Goal: Task Accomplishment & Management: Use online tool/utility

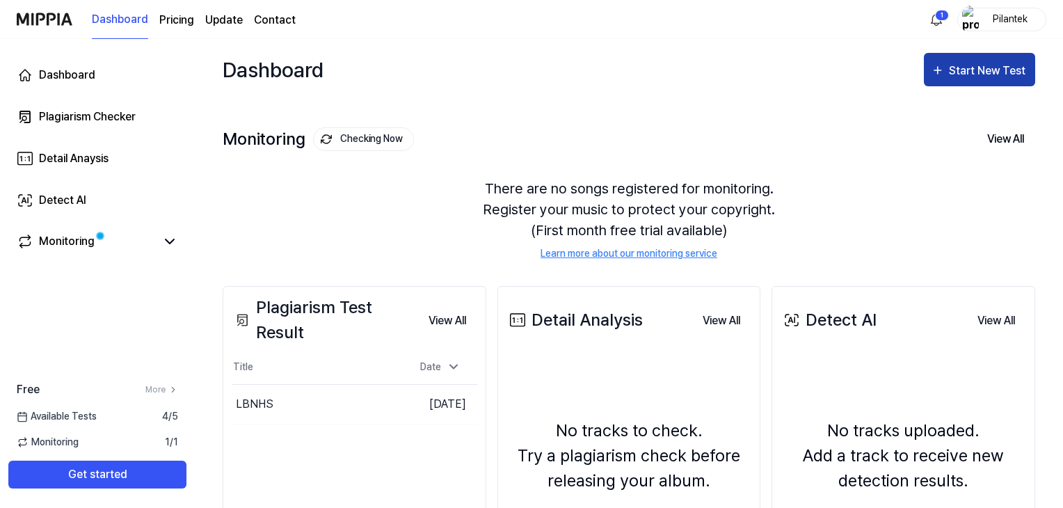
click at [958, 74] on div "Start New Test" at bounding box center [988, 71] width 79 height 18
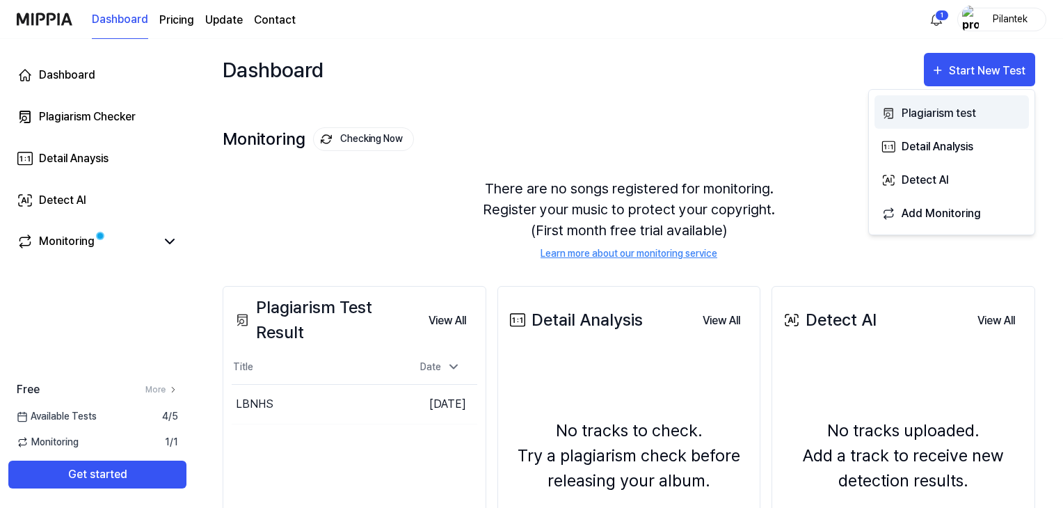
click at [947, 113] on div "Plagiarism test" at bounding box center [961, 113] width 121 height 18
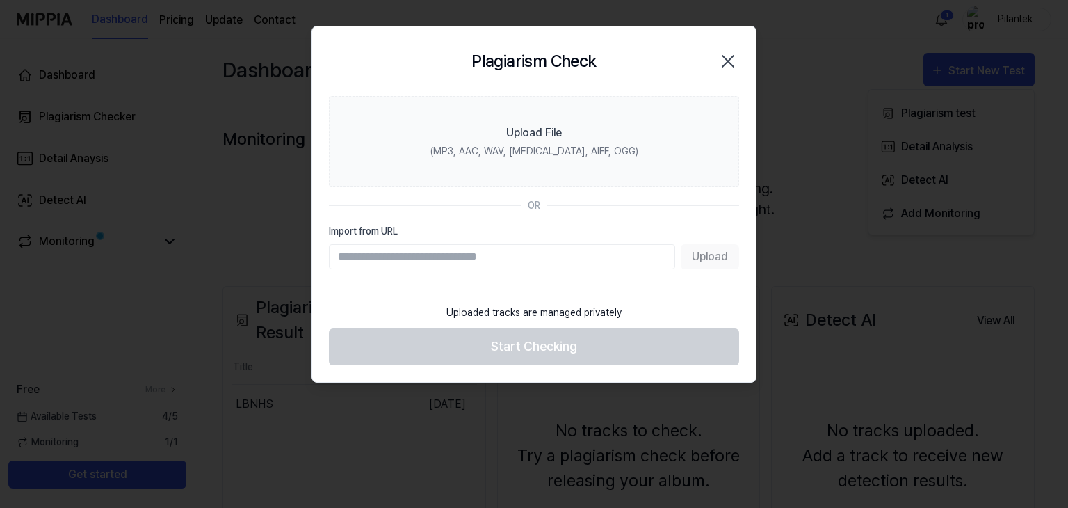
click at [520, 250] on input "Import from URL" at bounding box center [502, 256] width 346 height 25
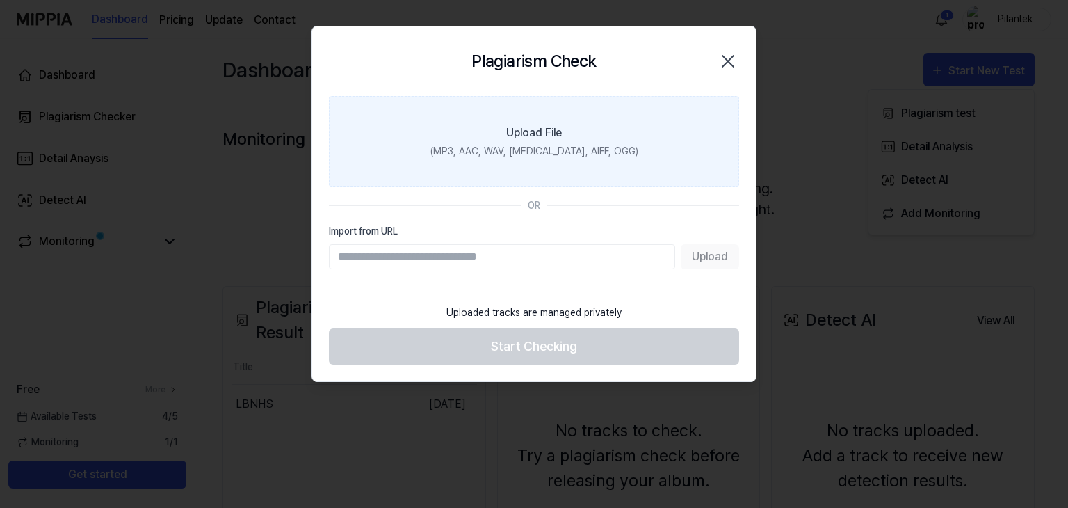
click at [523, 138] on div "Upload File" at bounding box center [534, 132] width 56 height 17
click at [0, 0] on input "Upload File (MP3, AAC, WAV, [MEDICAL_DATA], AIFF, OGG)" at bounding box center [0, 0] width 0 height 0
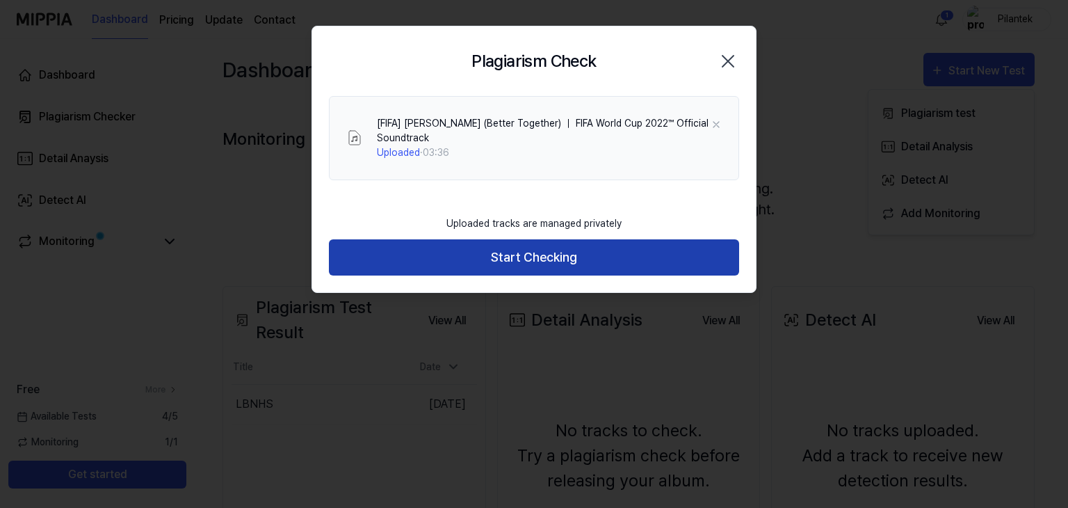
click at [538, 250] on button "Start Checking" at bounding box center [534, 257] width 410 height 37
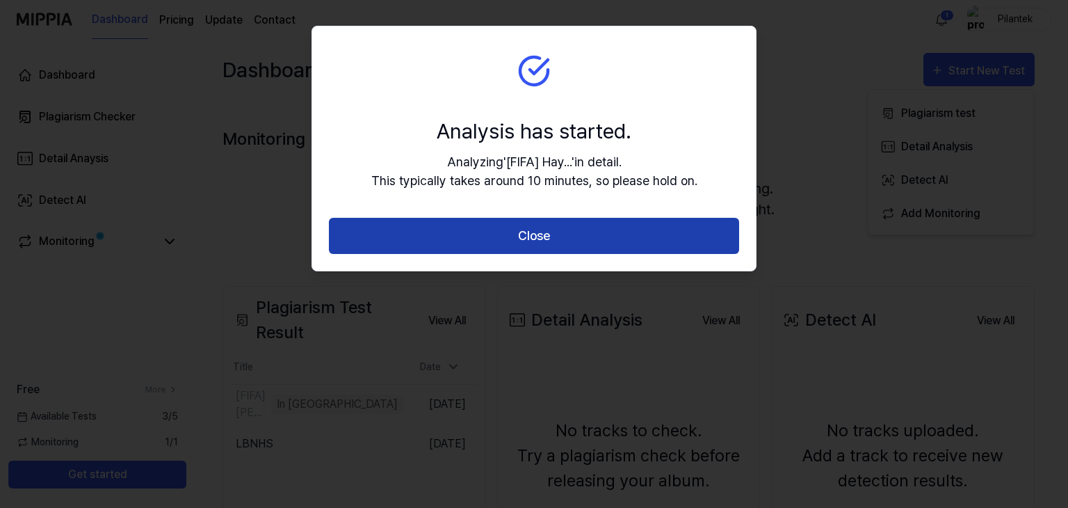
click at [568, 233] on button "Close" at bounding box center [534, 236] width 410 height 37
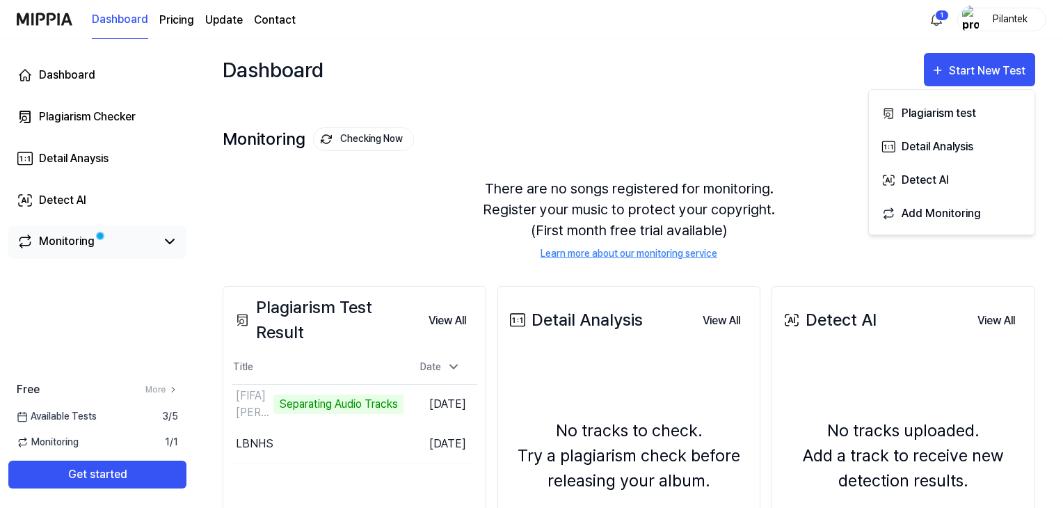
click at [56, 239] on div "Monitoring" at bounding box center [67, 241] width 56 height 17
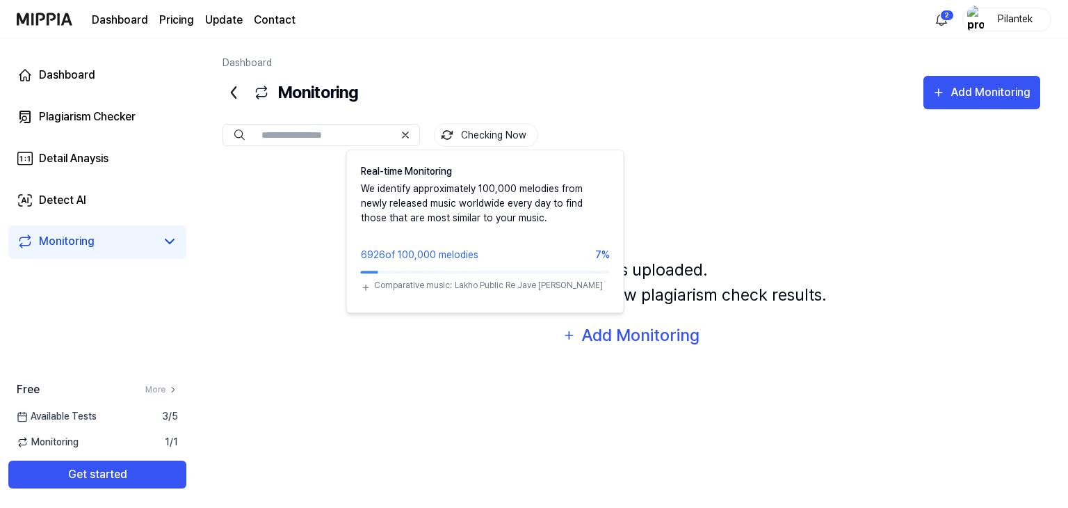
drag, startPoint x: 474, startPoint y: 135, endPoint x: 707, endPoint y: 102, distance: 236.0
click at [708, 101] on div "Monitoring Add Monitoring" at bounding box center [632, 92] width 818 height 33
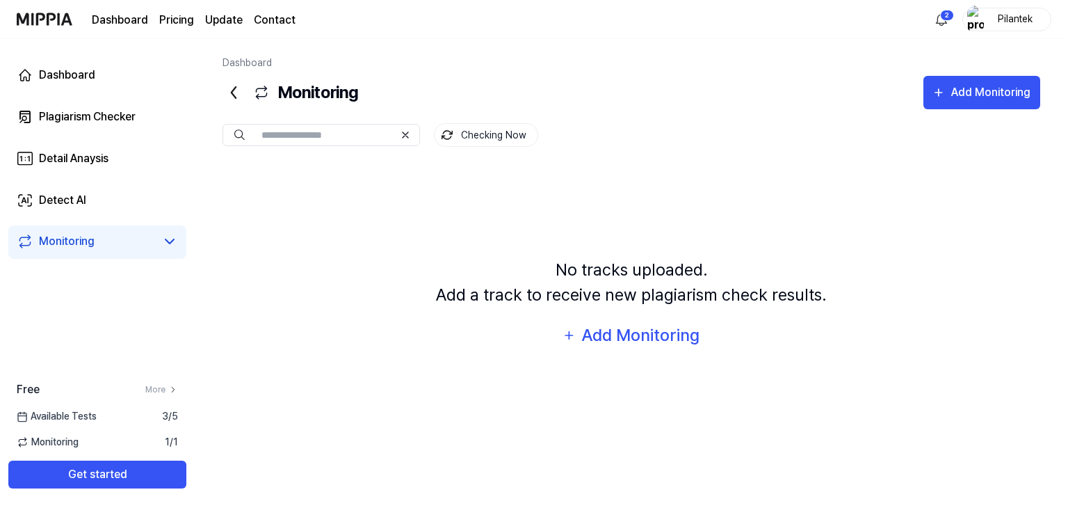
click at [950, 18] on html "Dashboard Pricing Update Contact 2 Pilantek Dashboard Plagiarism Checker Detail…" at bounding box center [534, 254] width 1068 height 508
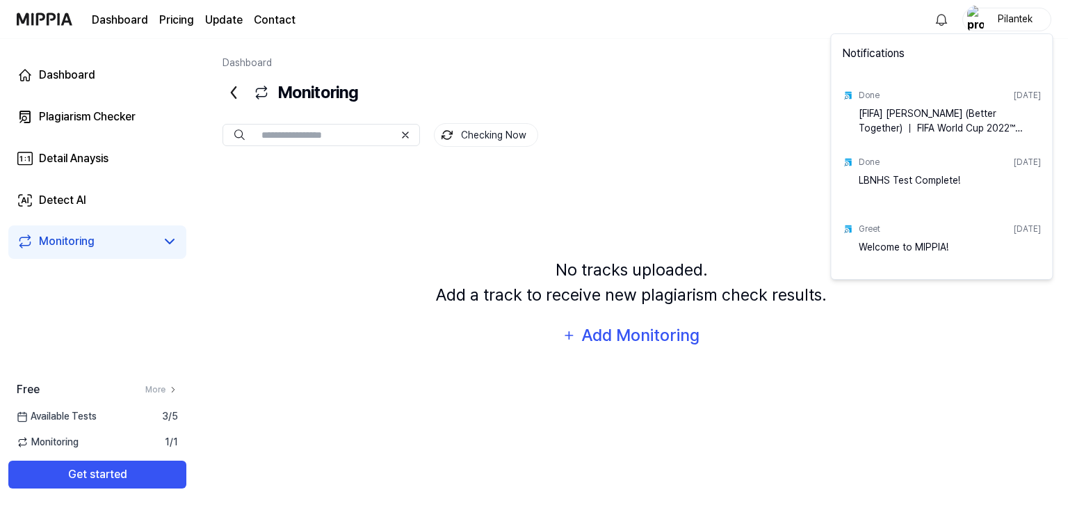
click at [941, 120] on div "[FIFA] [PERSON_NAME] (Better Together) ｜ FIFA World Cup 2022™ Official Soundtra…" at bounding box center [950, 120] width 182 height 28
drag, startPoint x: 891, startPoint y: 89, endPoint x: 871, endPoint y: 93, distance: 20.6
click at [887, 92] on div "Done [DATE]" at bounding box center [950, 95] width 182 height 22
click at [869, 95] on div "Done" at bounding box center [869, 95] width 21 height 13
click at [672, 120] on html "Dashboard Pricing Update Contact Pilantek Dashboard Plagiarism Checker Detail A…" at bounding box center [534, 254] width 1068 height 508
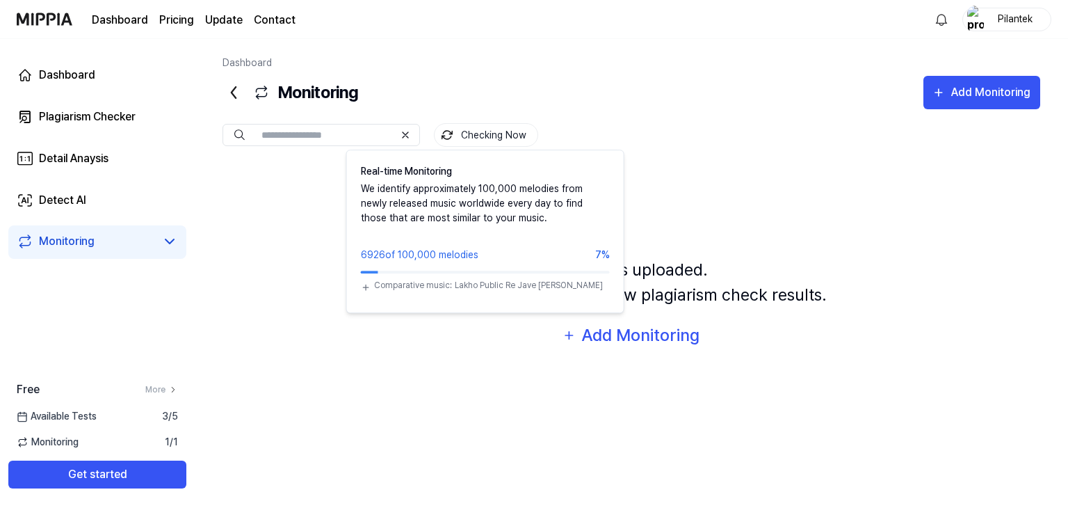
click at [502, 137] on button "Checking Now" at bounding box center [486, 135] width 104 height 24
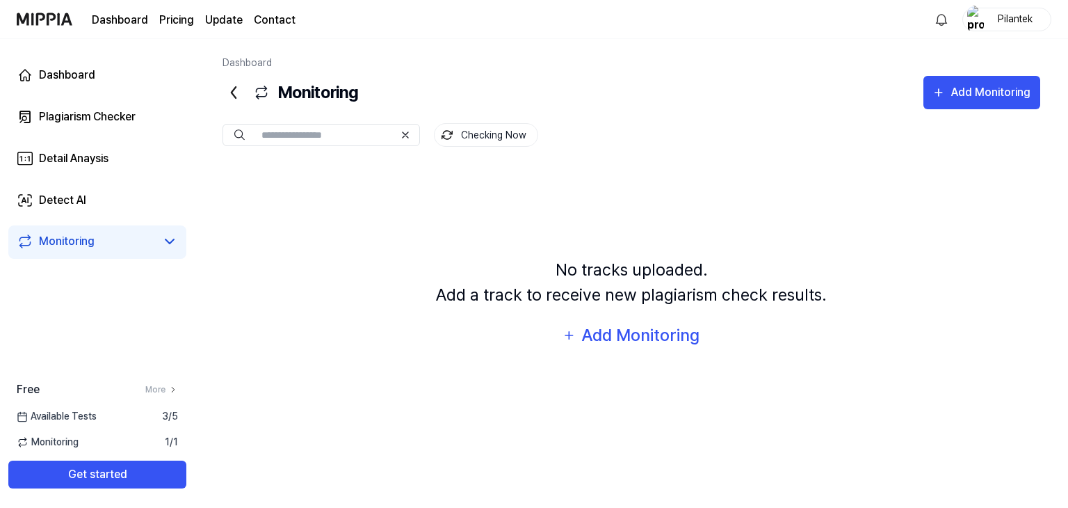
click at [503, 134] on button "Checking Now" at bounding box center [486, 135] width 104 height 24
click at [92, 243] on div "Monitoring" at bounding box center [67, 241] width 56 height 17
click at [166, 244] on icon at bounding box center [169, 241] width 17 height 17
click at [465, 236] on div "No tracks uploaded. Add a track to receive new plagiarism check results. Add Mo…" at bounding box center [632, 305] width 818 height 280
click at [933, 20] on html "Dashboard Pricing Update Contact Pilantek Dashboard Plagiarism Checker Detail A…" at bounding box center [534, 254] width 1068 height 508
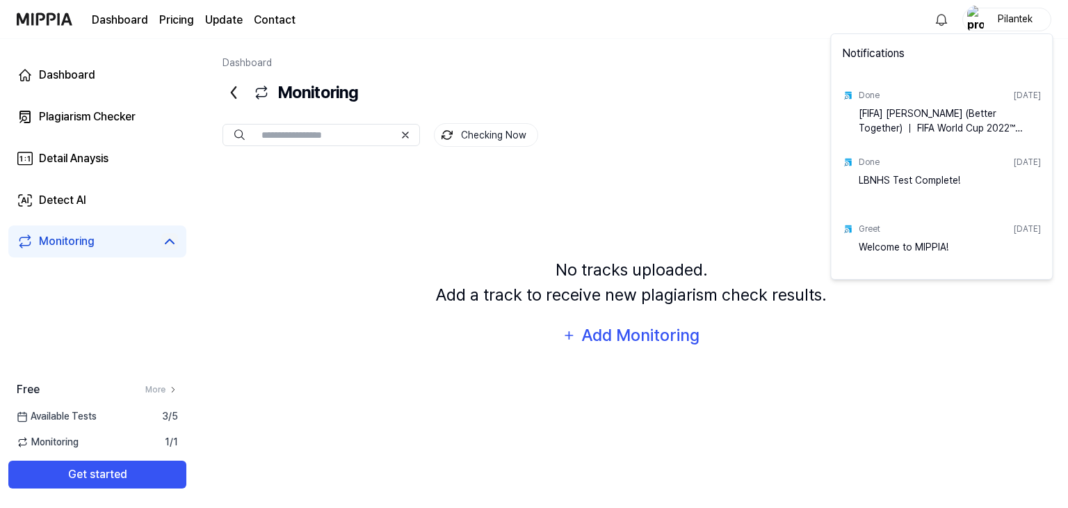
click at [870, 109] on div "[FIFA] [PERSON_NAME] (Better Together) ｜ FIFA World Cup 2022™ Official Soundtra…" at bounding box center [950, 120] width 182 height 28
click at [927, 111] on div "[FIFA] [PERSON_NAME] (Better Together) ｜ FIFA World Cup 2022™ Official Soundtra…" at bounding box center [950, 120] width 182 height 28
click at [1014, 100] on div "[DATE]" at bounding box center [1027, 95] width 27 height 13
drag, startPoint x: 987, startPoint y: 97, endPoint x: 850, endPoint y: 103, distance: 136.4
click at [930, 98] on div "Done [DATE]" at bounding box center [950, 95] width 182 height 22
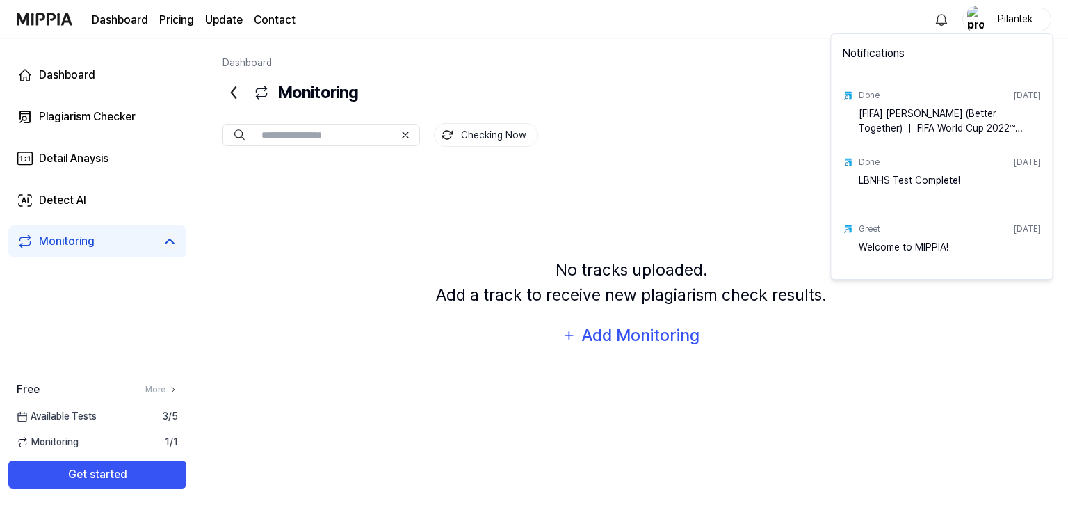
drag, startPoint x: 847, startPoint y: 105, endPoint x: 821, endPoint y: 114, distance: 27.9
click at [847, 106] on div "Done [DATE] [FIFA] [PERSON_NAME] (Better Together) ｜ FIFA World Cup 2022™ Offic…" at bounding box center [942, 109] width 216 height 67
click at [591, 143] on html "Dashboard Pricing Update Contact Pilantek Dashboard Plagiarism Checker Detail A…" at bounding box center [534, 254] width 1068 height 508
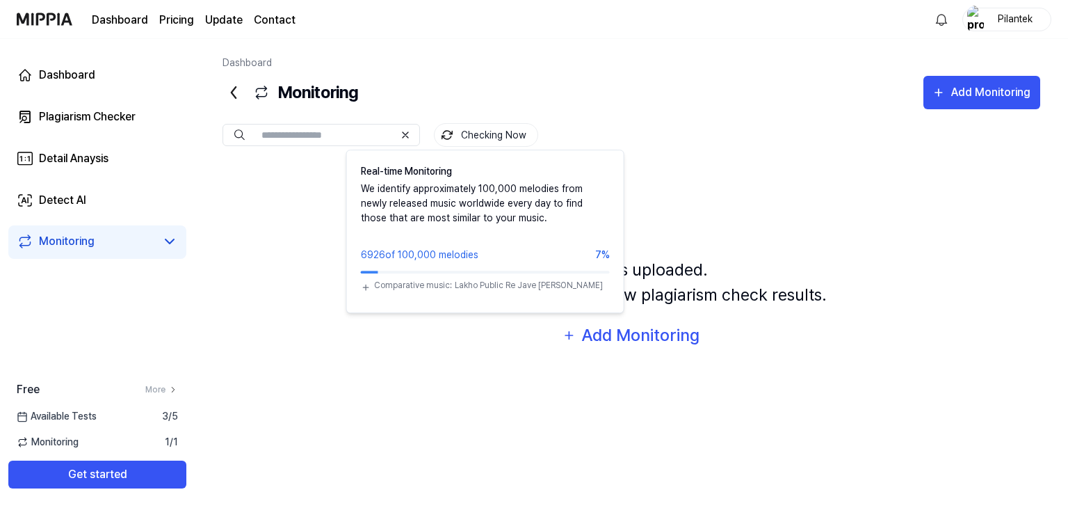
click at [511, 131] on button "Checking Now" at bounding box center [486, 135] width 104 height 24
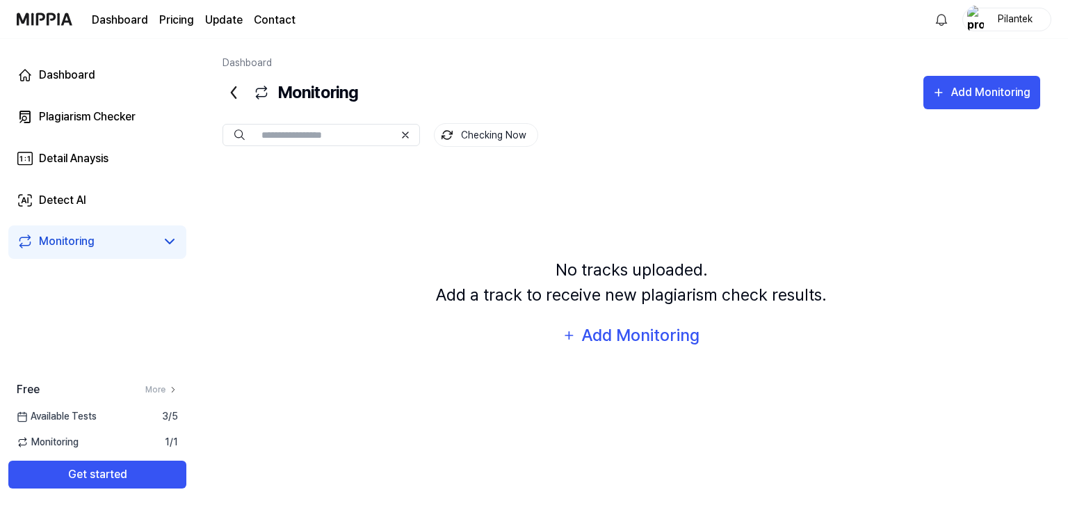
click at [511, 131] on button "Checking Now" at bounding box center [486, 135] width 104 height 24
click at [577, 212] on div "No tracks uploaded. Add a track to receive new plagiarism check results. Add Mo…" at bounding box center [632, 305] width 818 height 280
